Goal: Task Accomplishment & Management: Use online tool/utility

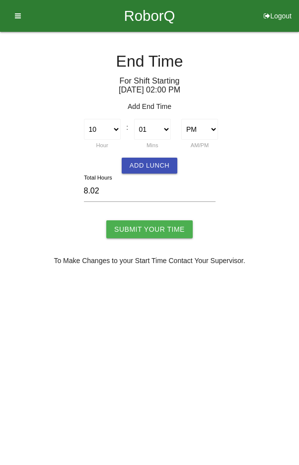
select select "10"
select select "1"
select select "2"
click at [163, 121] on select "00 01 02 03 04 05 06 07 08 09 10 11 12 13 14 15 16 17 18 19 20 21 22 23 24 25 2…" at bounding box center [152, 129] width 37 height 21
select select "0"
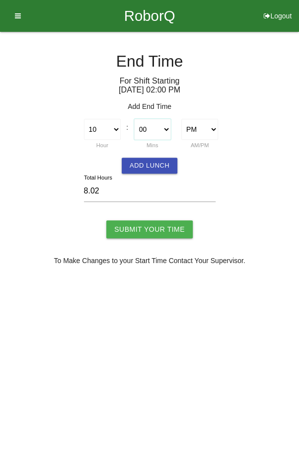
type input "8.00"
click at [161, 231] on input "Submit Your Time" at bounding box center [149, 229] width 87 height 18
type input "Processing..."
